Goal: Task Accomplishment & Management: Use online tool/utility

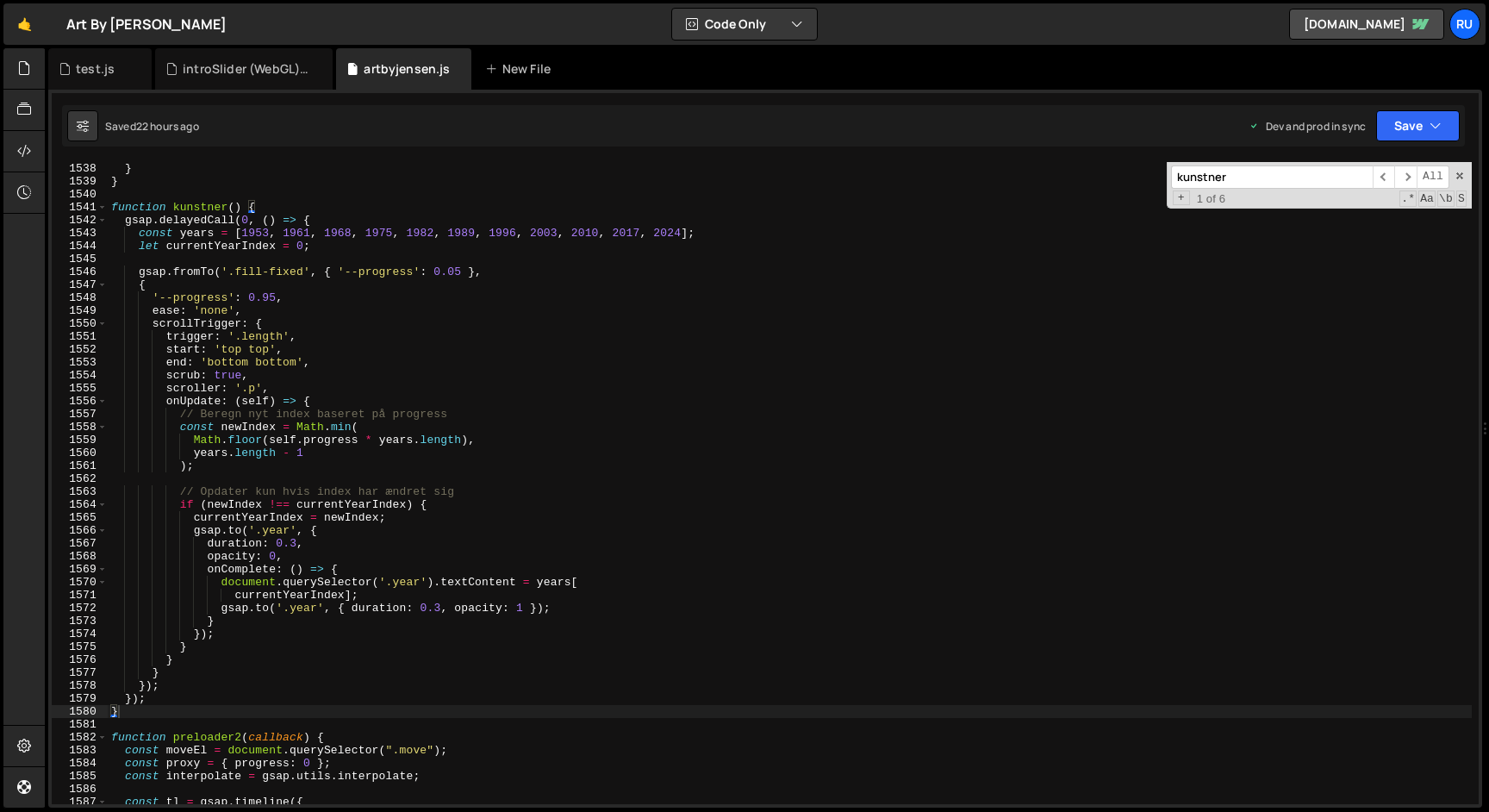
scroll to position [519895, 0]
click at [162, 713] on div "}) ; } } function kunstner ( ) { gsap . delayedCall ( 0 , ( ) => { const years …" at bounding box center [789, 482] width 1364 height 668
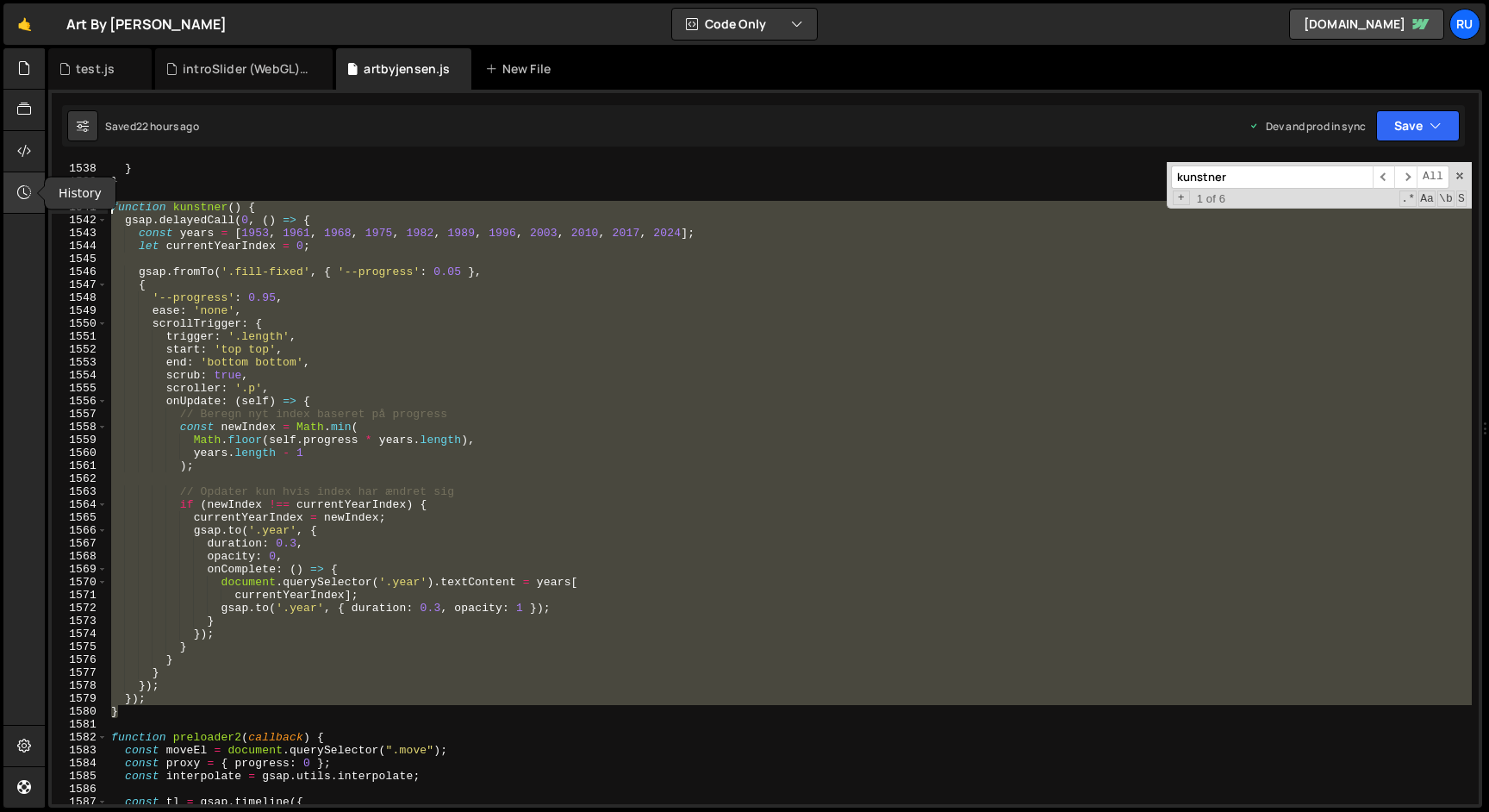
drag, startPoint x: 144, startPoint y: 699, endPoint x: 26, endPoint y: 212, distance: 501.1
click at [26, 212] on div "Hold on a sec... Are you certain you wish to leave this page? Any changes you'v…" at bounding box center [744, 406] width 1489 height 812
paste textarea "}"
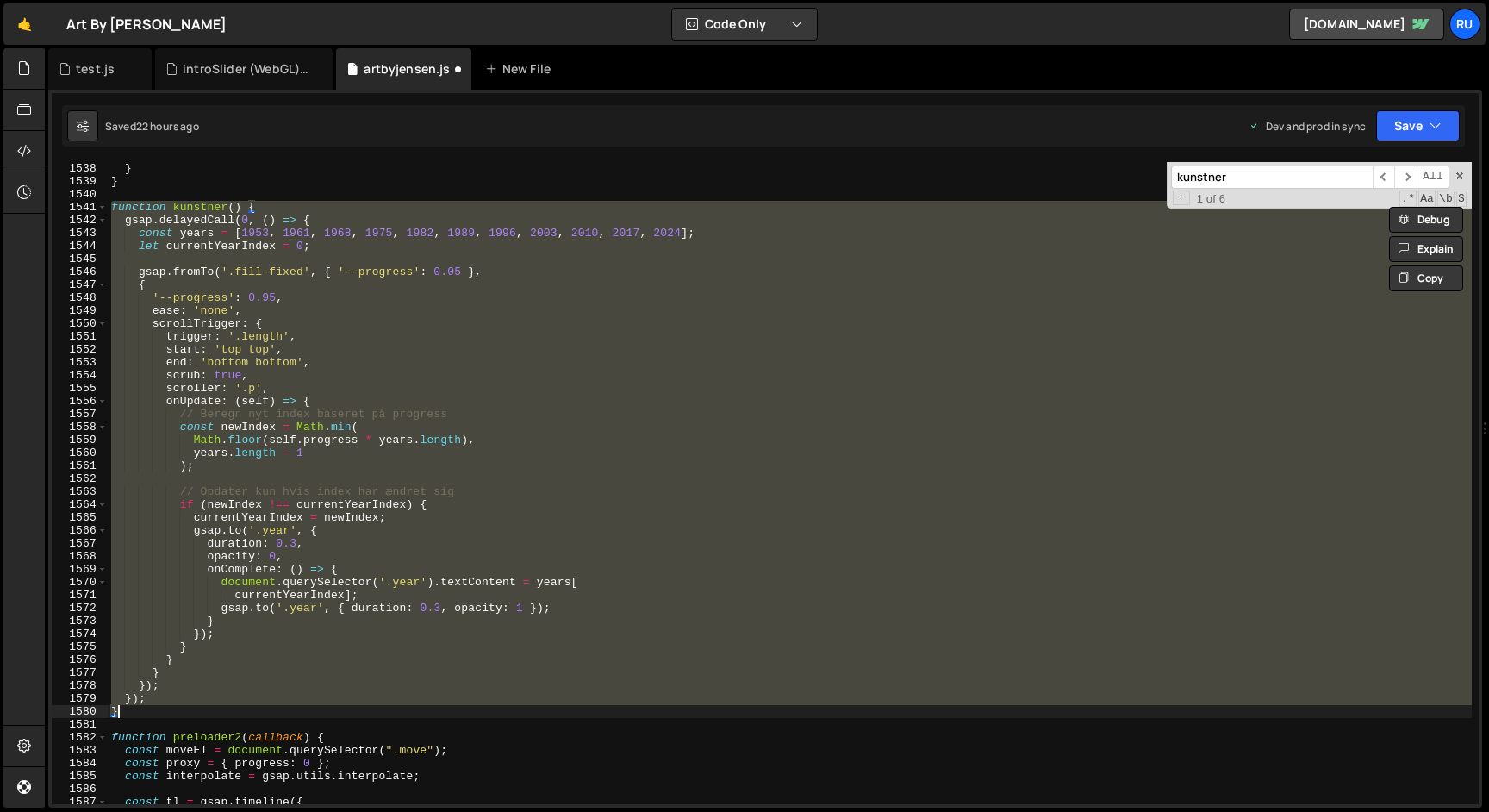
paste textarea
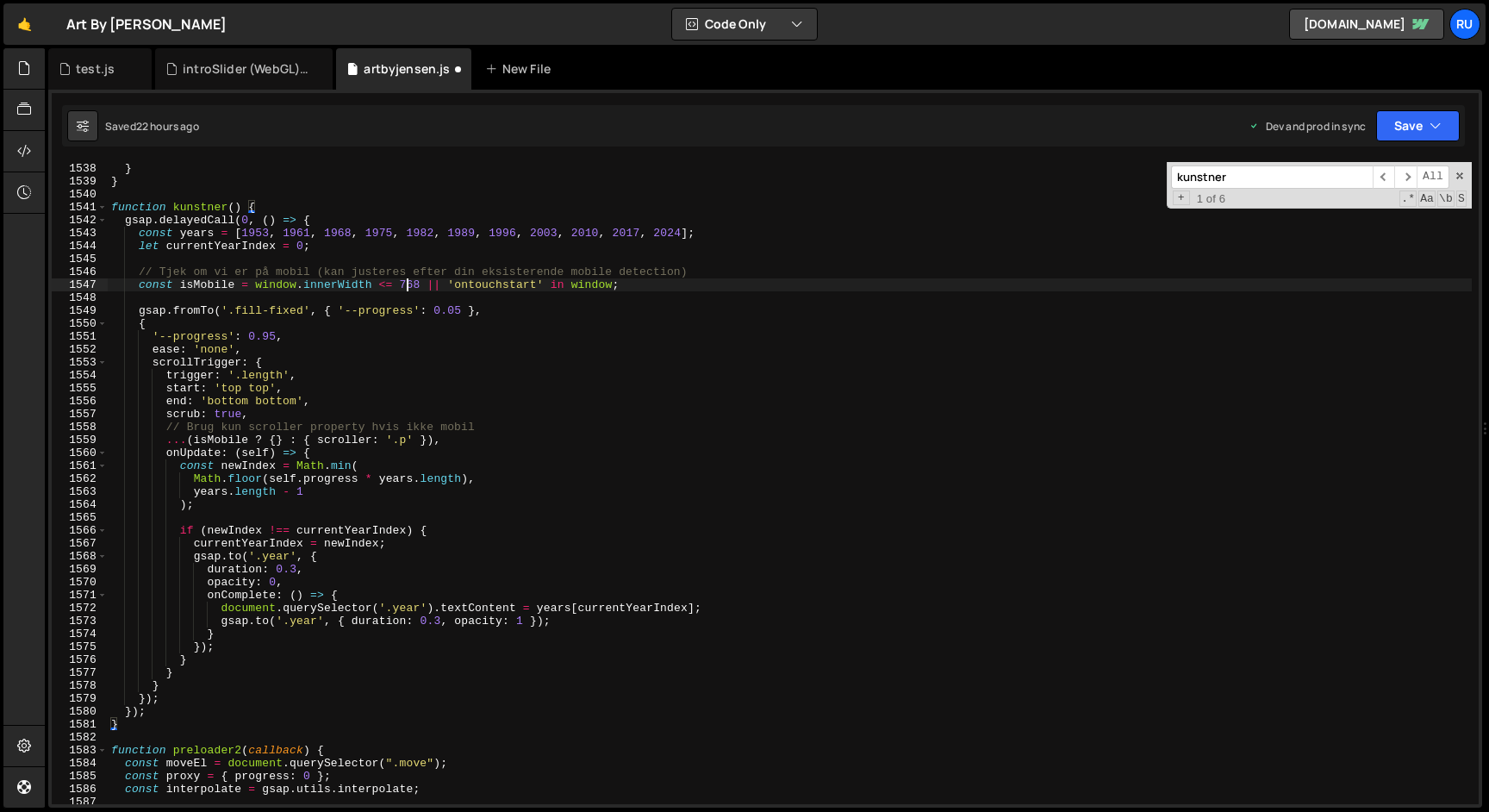
click at [408, 283] on div "}) ; } } function kunstner ( ) { gsap . delayedCall ( 0 , ( ) => { const years …" at bounding box center [789, 482] width 1364 height 668
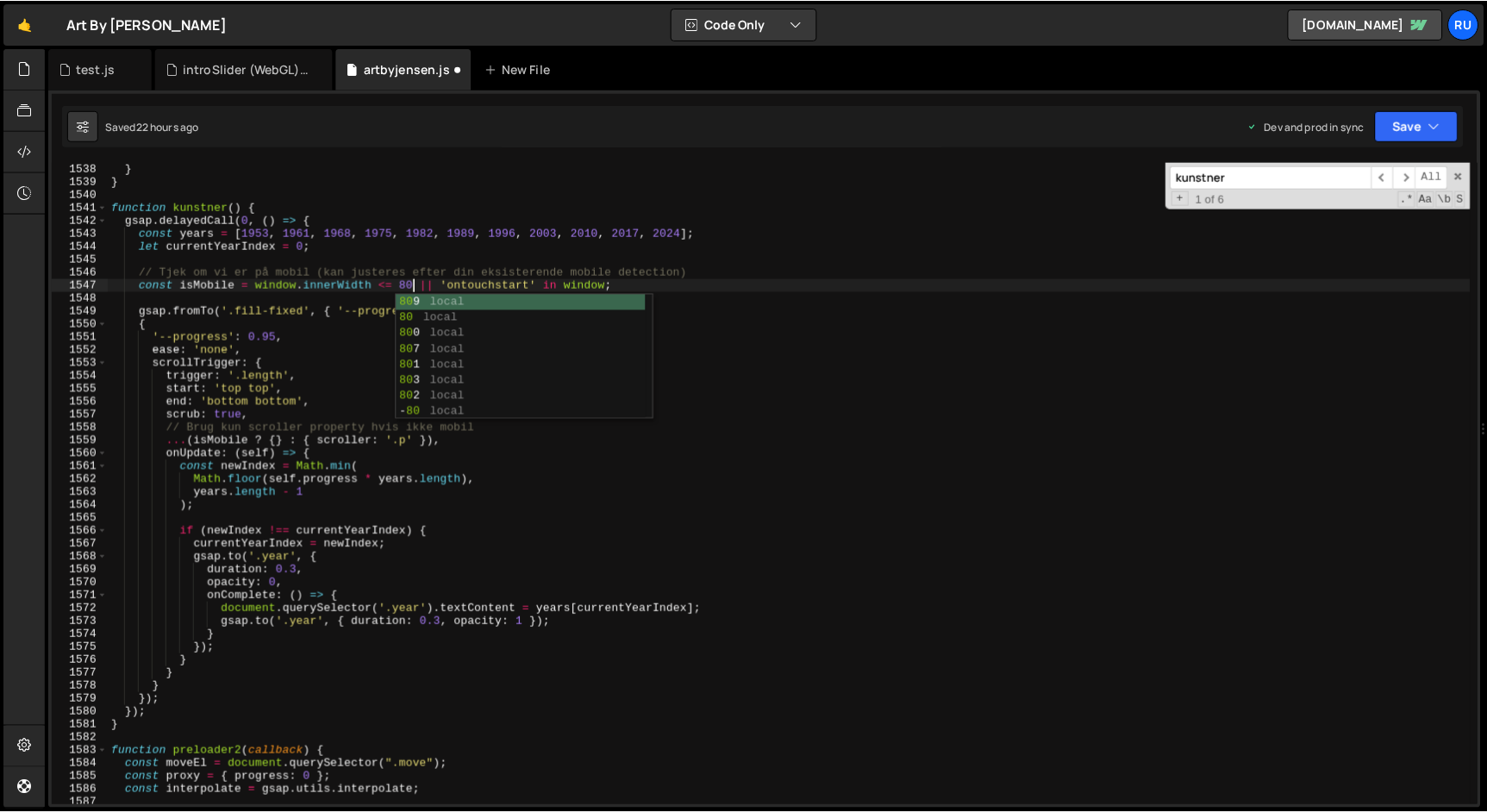
scroll to position [0, 22]
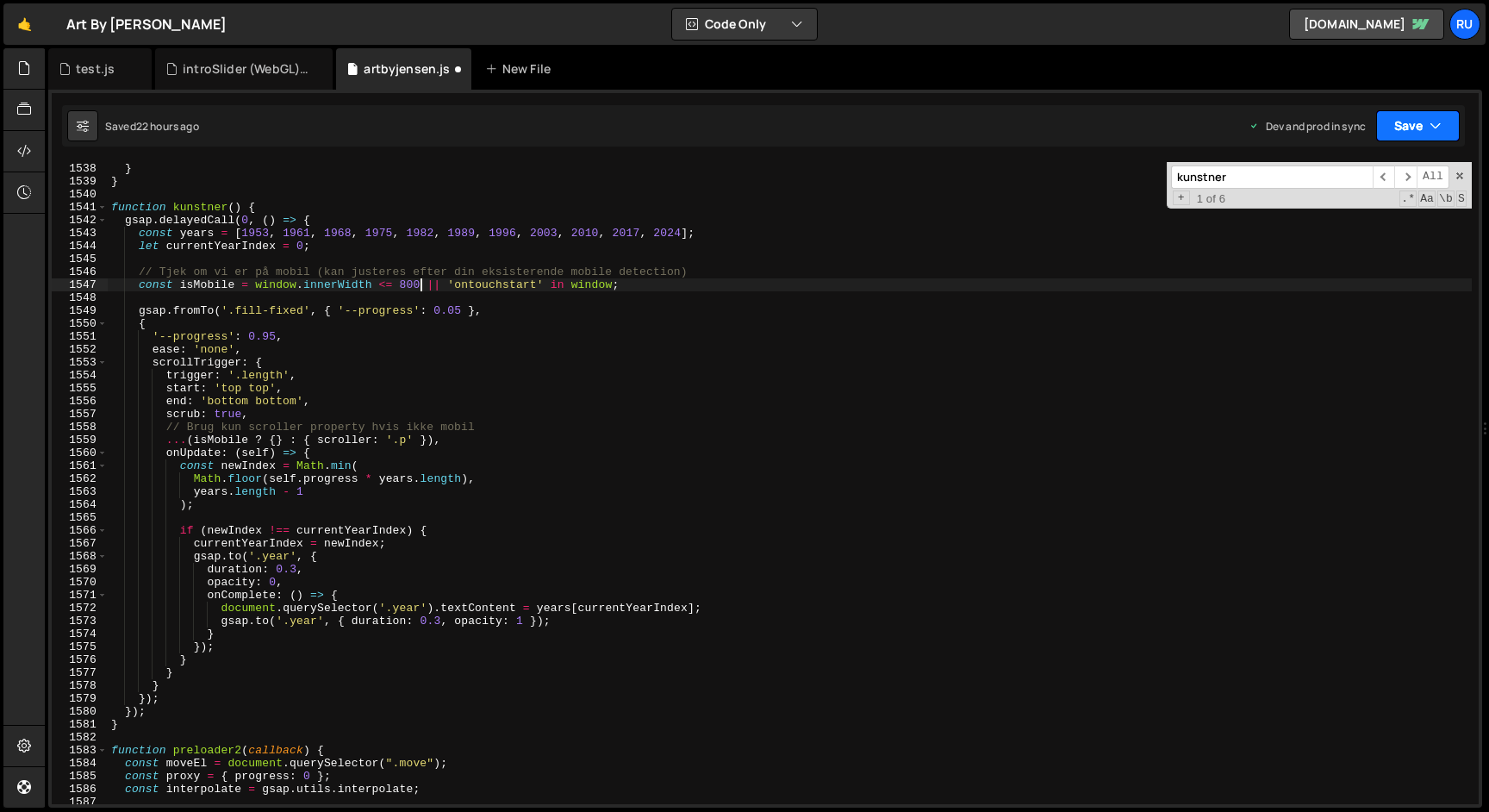
click at [1416, 135] on button "Save" at bounding box center [1418, 126] width 84 height 31
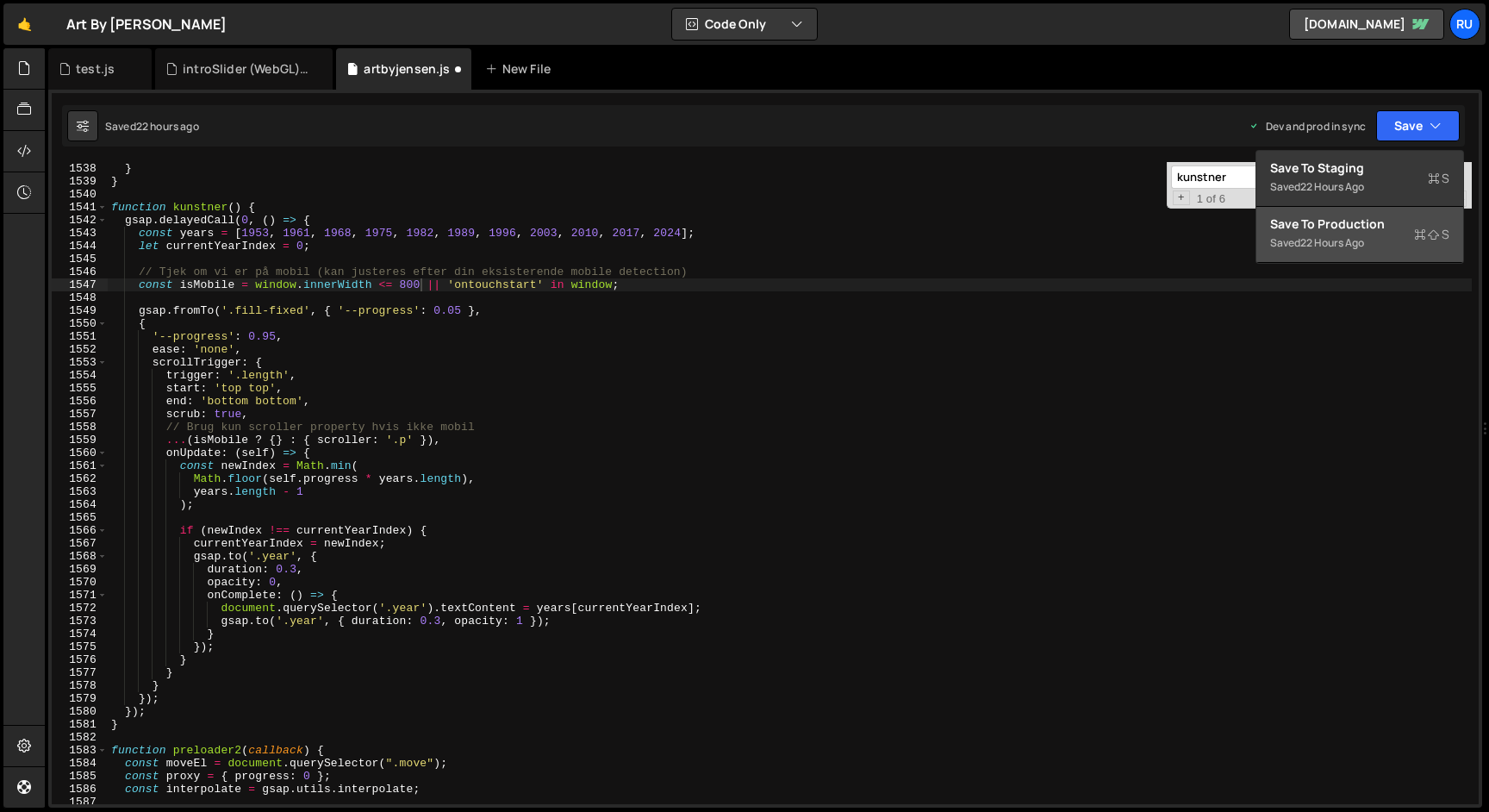
click at [1365, 258] on button "Save to Production S Saved 22 hours ago" at bounding box center [1359, 234] width 207 height 56
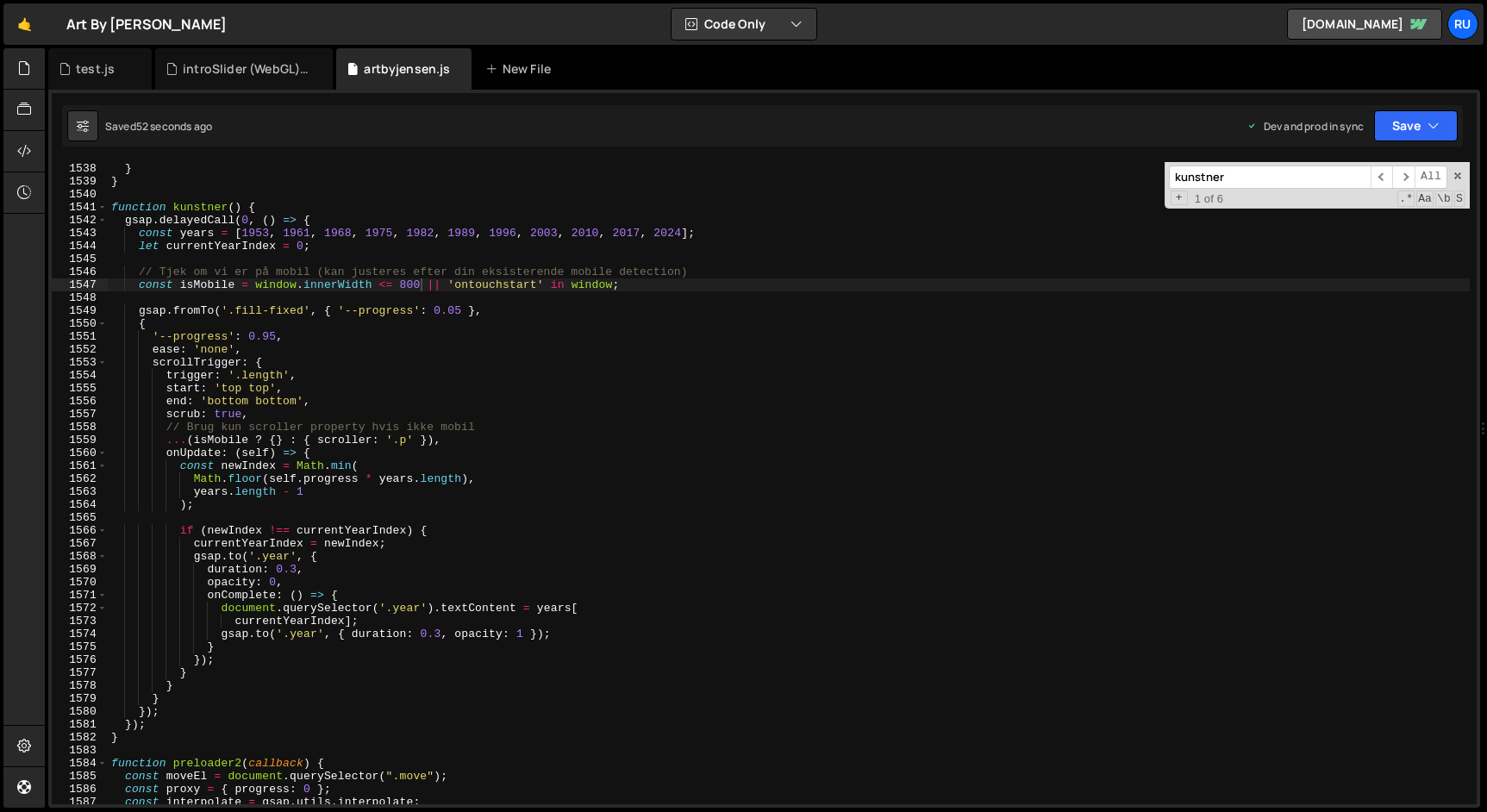
scroll to position [19455, 0]
drag, startPoint x: 363, startPoint y: 280, endPoint x: 373, endPoint y: 279, distance: 10.0
click at [363, 280] on div "}) ; } } function kunstner ( ) { gsap . delayedCall ( 0 , ( ) => { const years …" at bounding box center [788, 482] width 1362 height 668
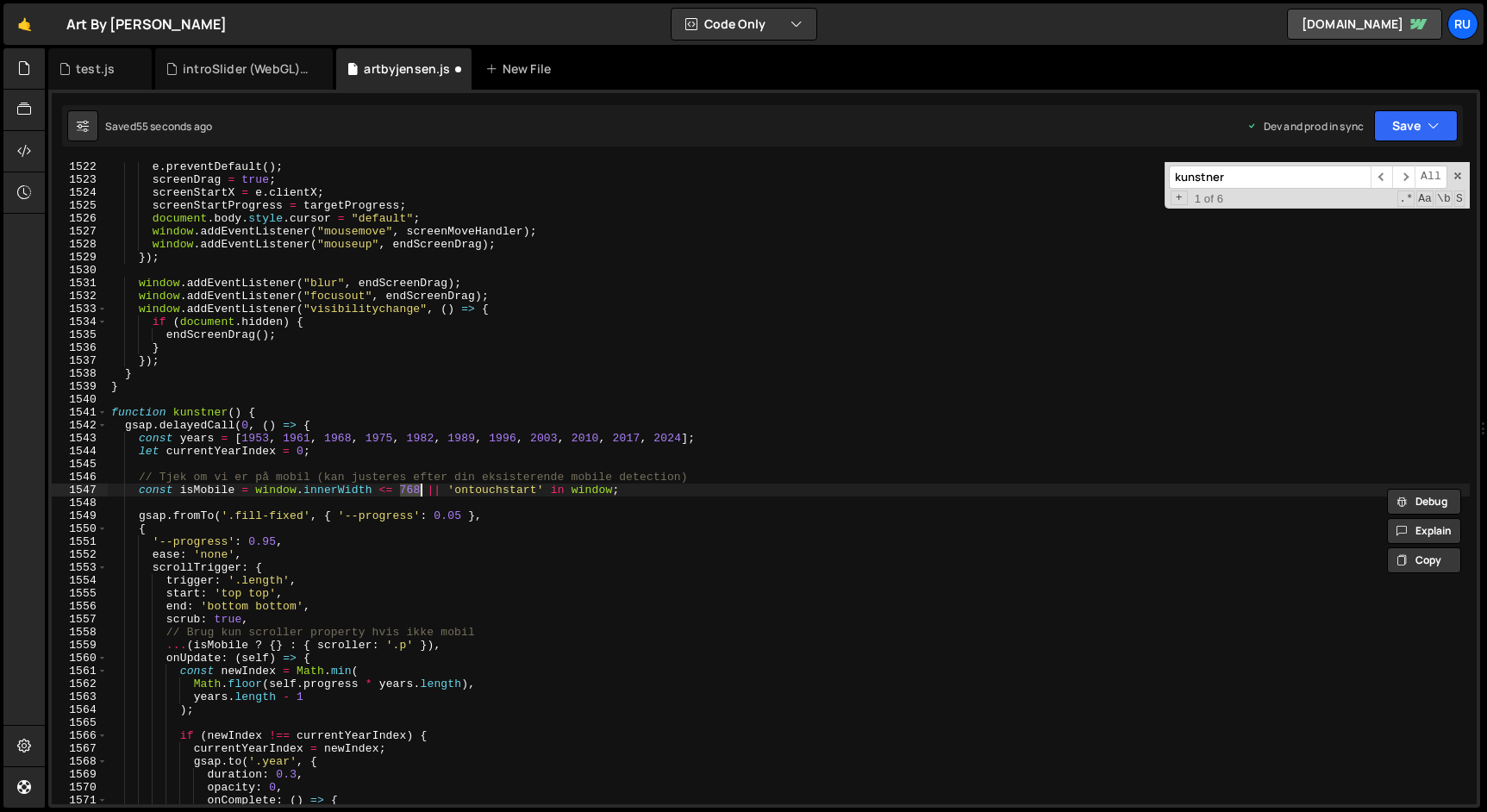
scroll to position [19266, 0]
type textarea "}); }"
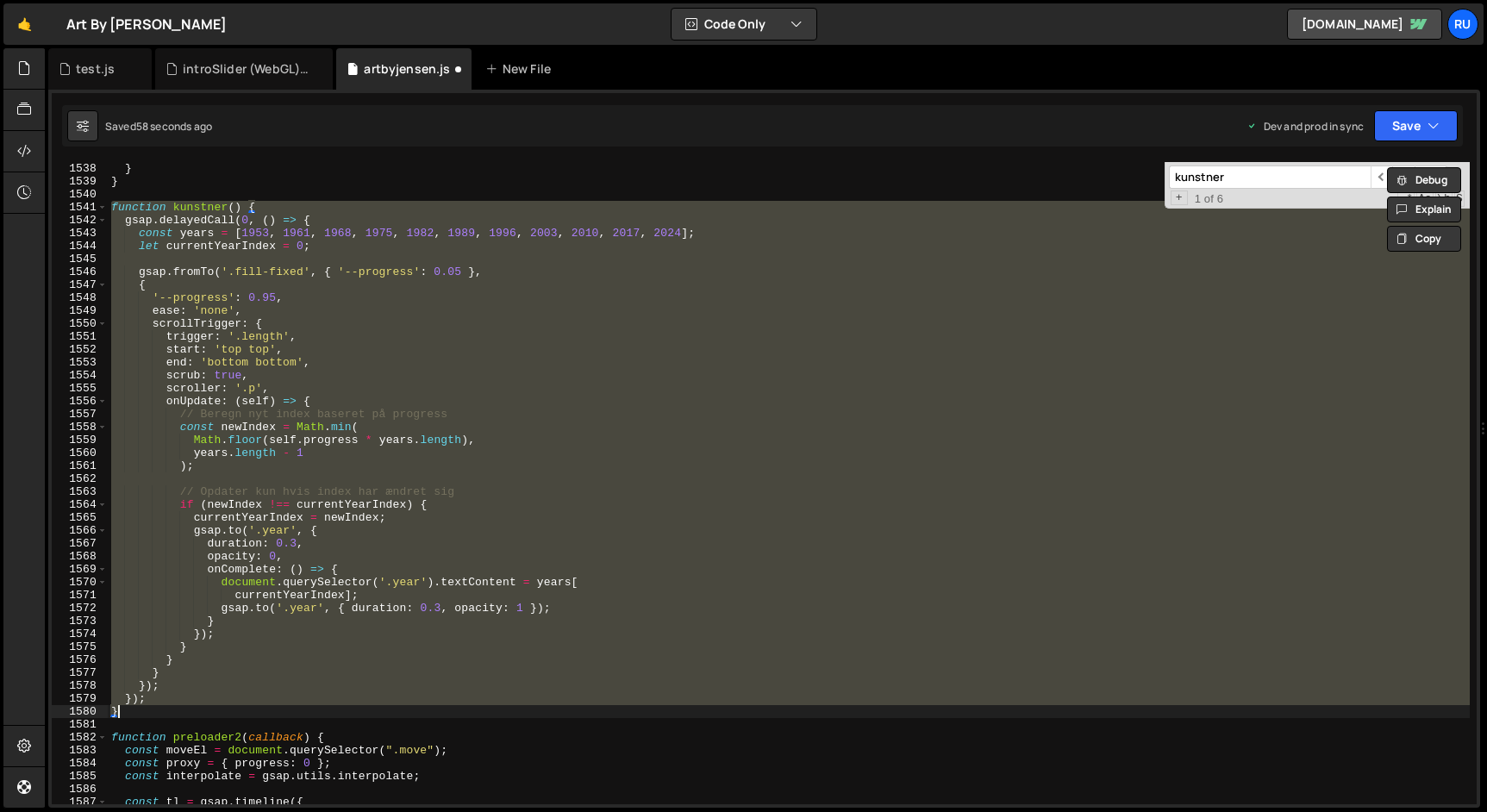
scroll to position [19466, 0]
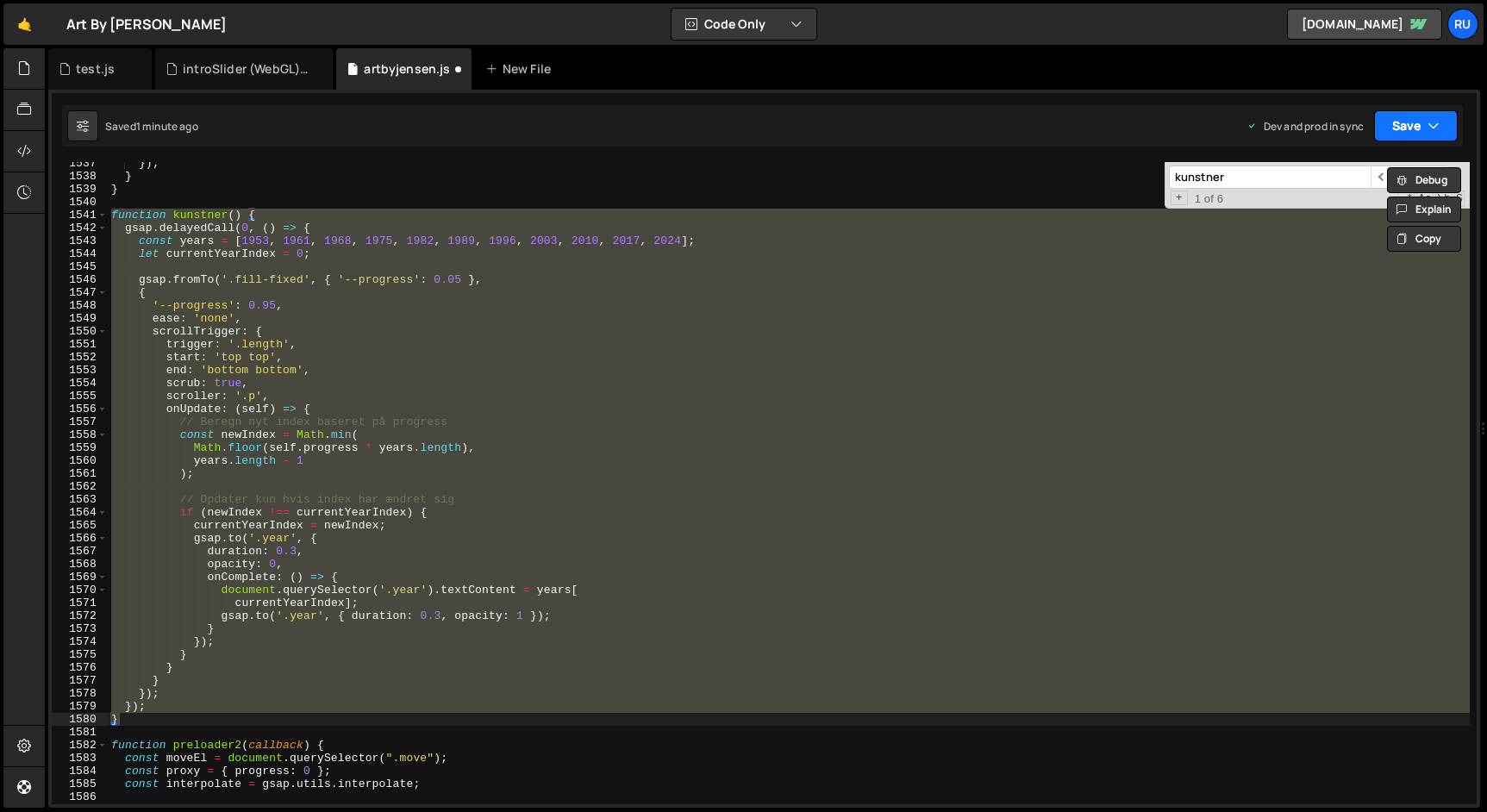
drag, startPoint x: 1415, startPoint y: 124, endPoint x: 1400, endPoint y: 167, distance: 45.5
click at [1415, 124] on button "Save" at bounding box center [1415, 126] width 84 height 31
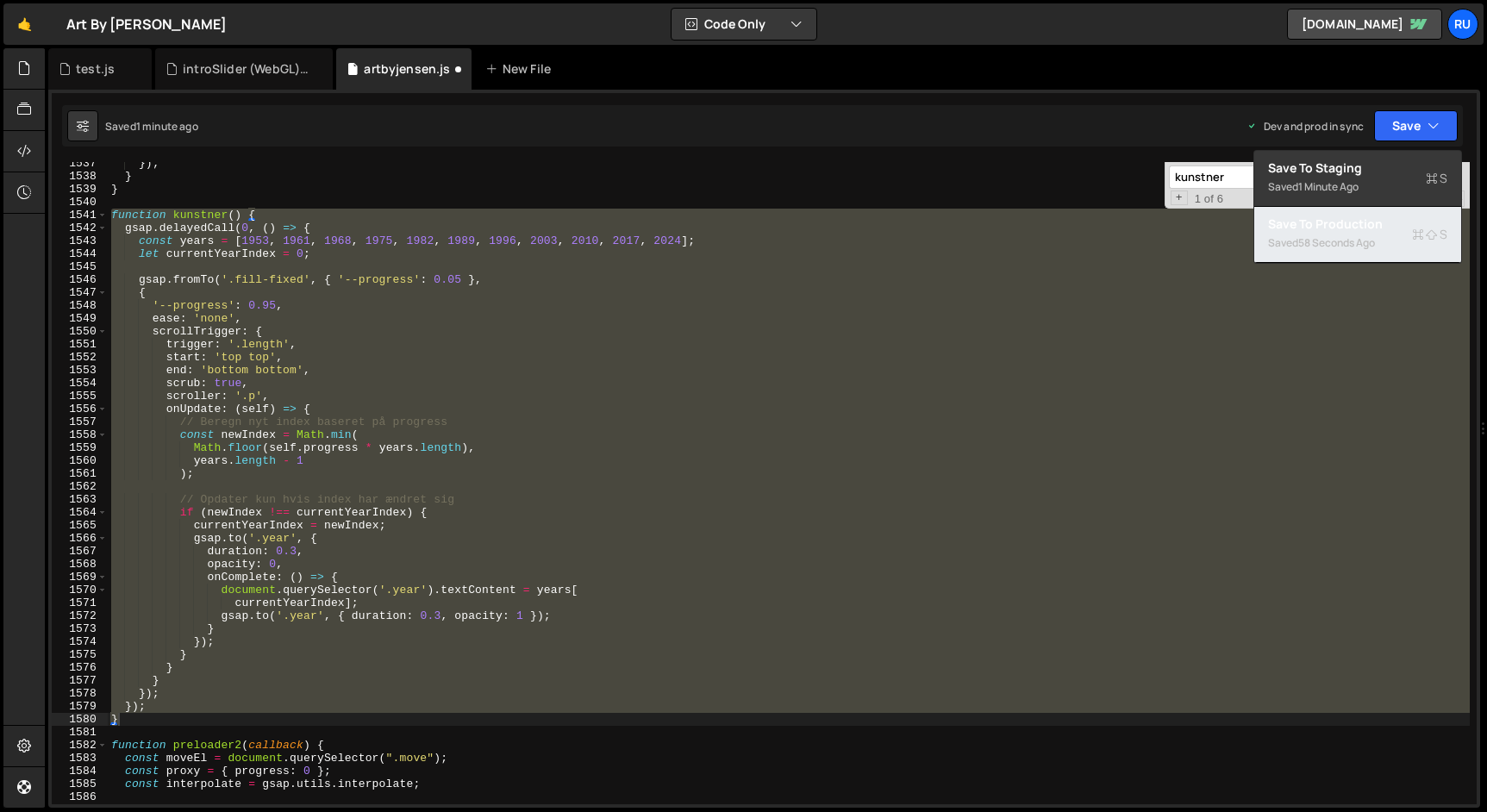
drag, startPoint x: 1362, startPoint y: 244, endPoint x: 1361, endPoint y: 225, distance: 19.0
click at [1360, 243] on div "58 seconds ago" at bounding box center [1336, 242] width 77 height 14
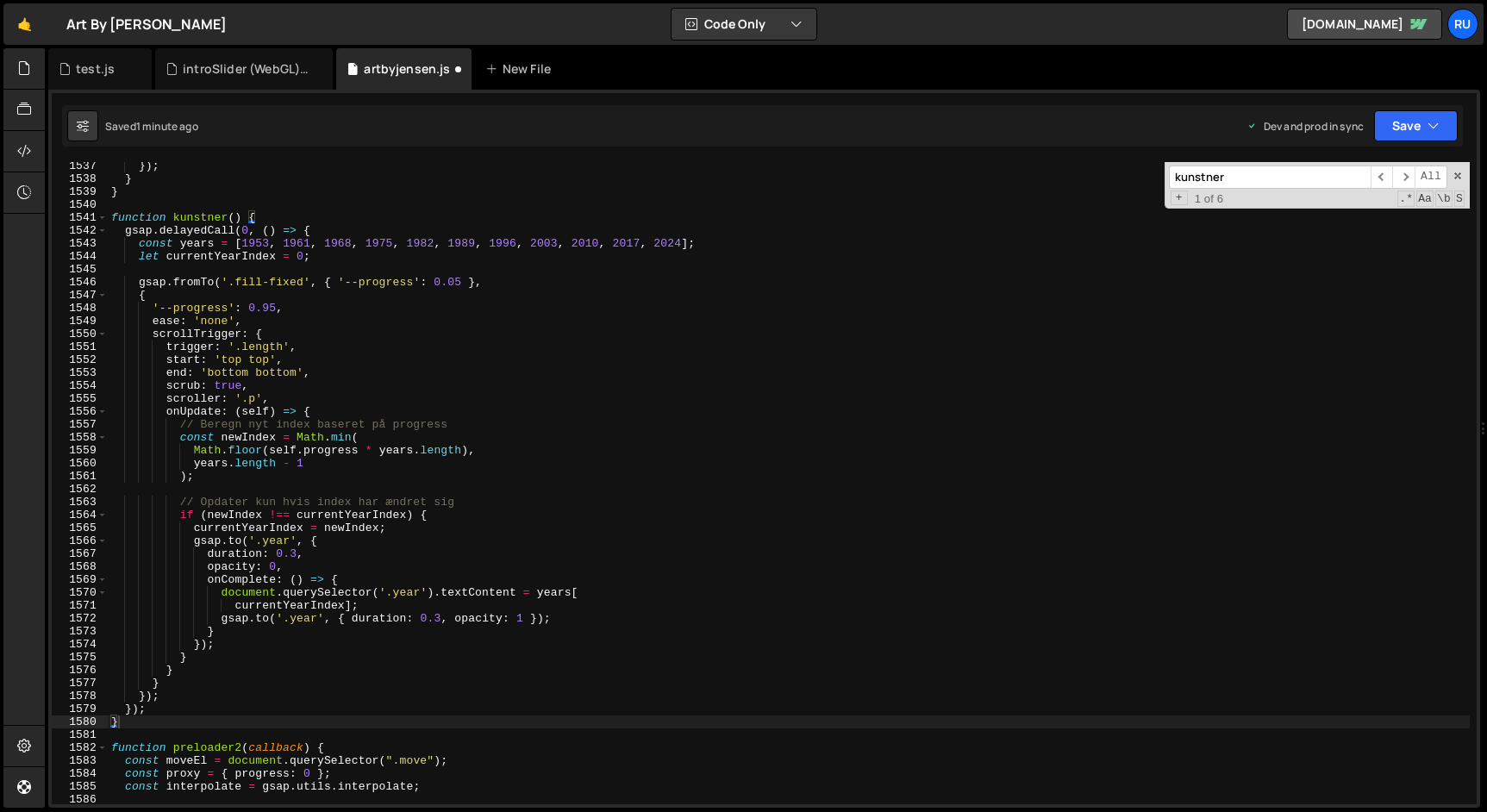
scroll to position [19463, 0]
